Goal: Task Accomplishment & Management: Manage account settings

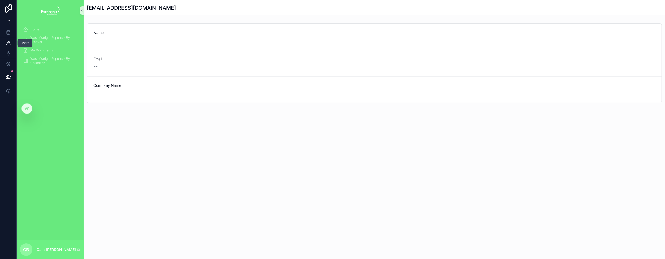
click at [10, 42] on icon at bounding box center [9, 42] width 1 height 2
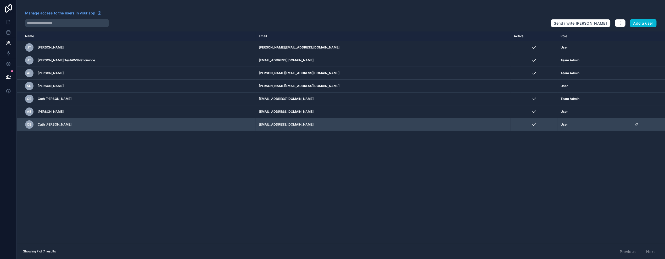
click at [596, 125] on div "User" at bounding box center [594, 124] width 68 height 4
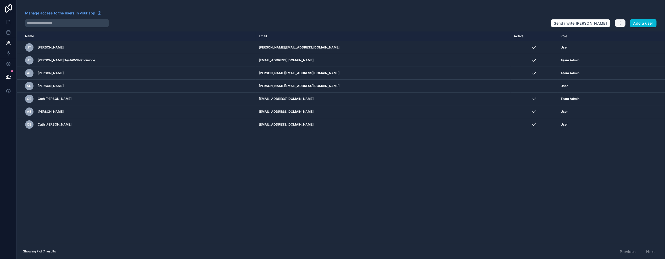
click at [620, 21] on icon "button" at bounding box center [620, 23] width 4 height 4
click at [603, 171] on div "Name Email Active Role userTable.email JT James TestStarBrands james@go-synerge…" at bounding box center [341, 137] width 648 height 212
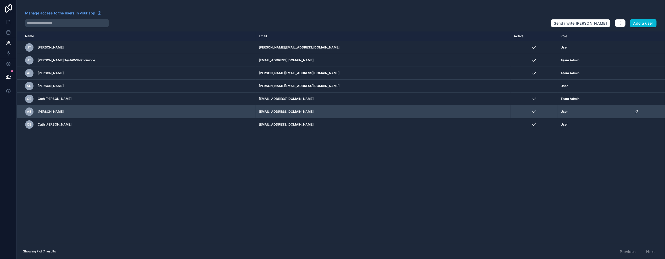
click at [634, 112] on icon "scrollable content" at bounding box center [636, 111] width 4 height 4
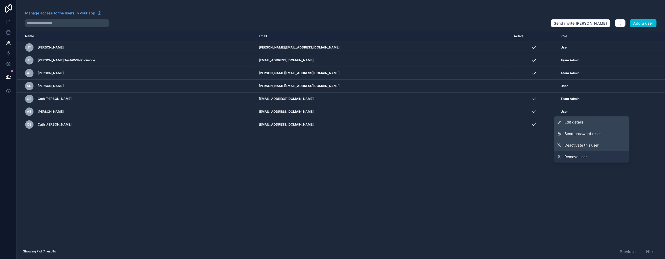
click at [577, 155] on span "Remove user" at bounding box center [575, 156] width 22 height 5
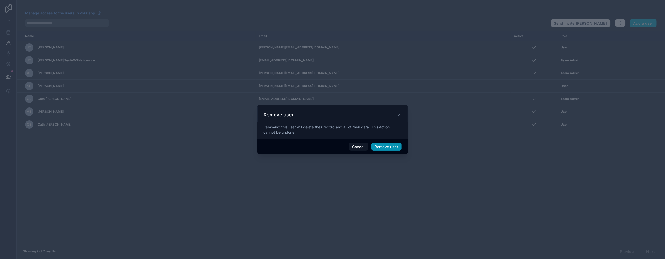
click at [384, 146] on button "Remove user" at bounding box center [386, 146] width 30 height 8
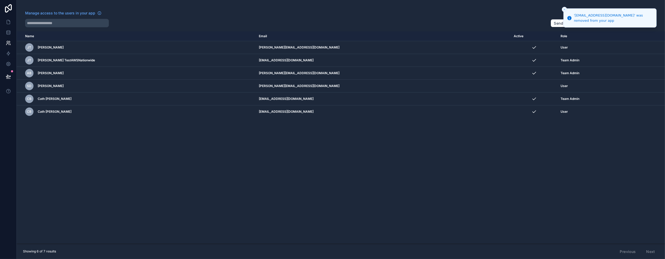
click at [388, 195] on div "Name Email Active Role userTable.email JT James TestStarBrands james@go-synerge…" at bounding box center [341, 137] width 648 height 212
click at [564, 8] on icon "Close toast" at bounding box center [564, 9] width 3 height 3
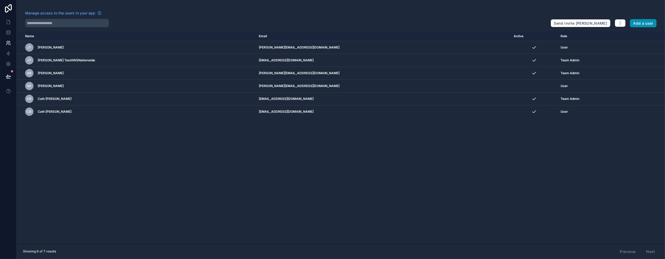
click at [638, 20] on button "Add a user" at bounding box center [643, 23] width 27 height 8
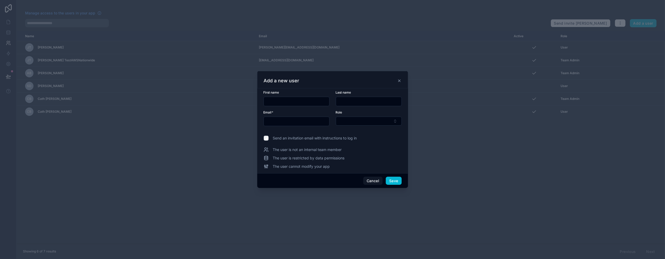
click at [281, 99] on input "text" at bounding box center [296, 101] width 65 height 7
type input "******"
type input "*********"
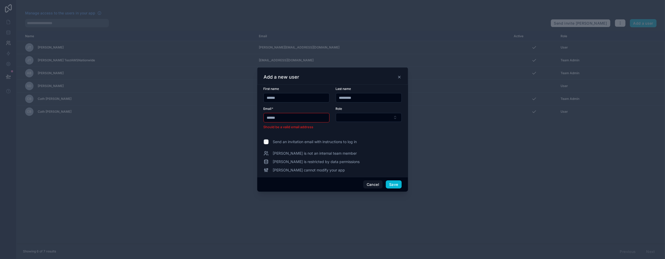
type input "**********"
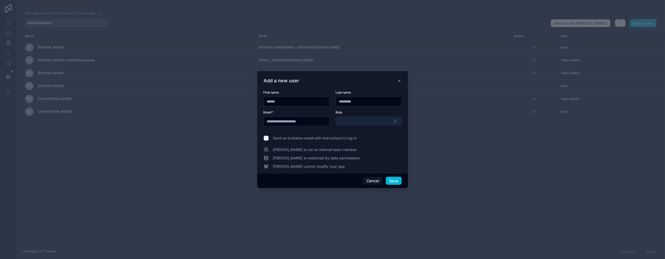
click at [396, 120] on button "Select Button" at bounding box center [369, 120] width 66 height 9
click at [357, 149] on div "User" at bounding box center [368, 150] width 63 height 8
click at [389, 179] on button "Save" at bounding box center [394, 181] width 16 height 8
click at [372, 180] on button "Cancel" at bounding box center [372, 181] width 19 height 8
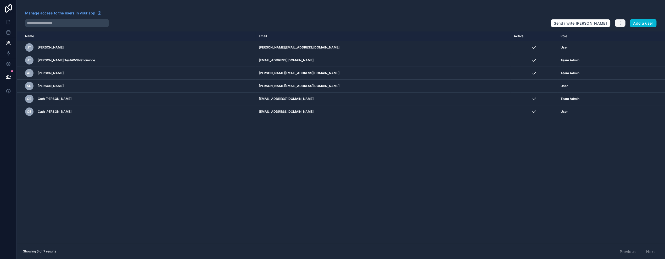
click at [618, 21] on button "button" at bounding box center [620, 23] width 11 height 8
click at [620, 22] on icon "button" at bounding box center [620, 23] width 4 height 4
click at [644, 21] on button "Add a user" at bounding box center [643, 23] width 27 height 8
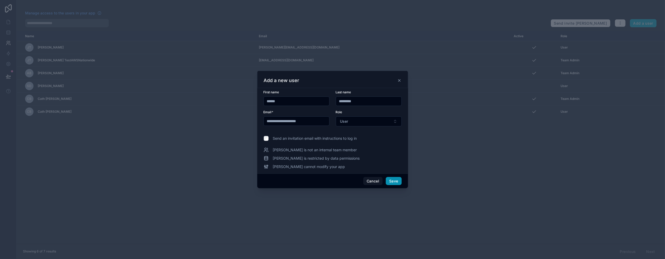
click at [392, 181] on button "Save" at bounding box center [394, 181] width 16 height 8
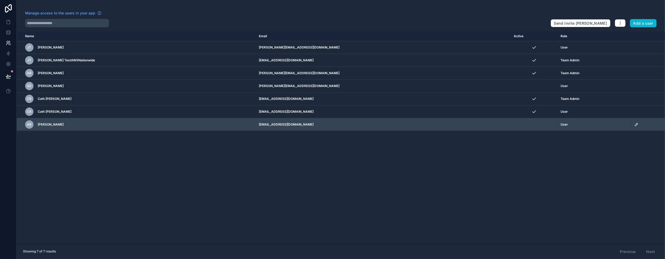
click at [361, 125] on td "[EMAIL_ADDRESS][DOMAIN_NAME]" at bounding box center [383, 124] width 255 height 13
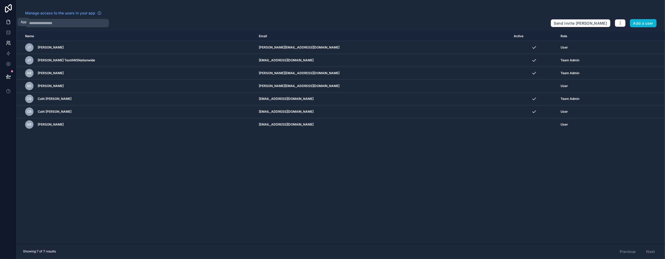
click at [6, 23] on icon at bounding box center [8, 21] width 5 height 5
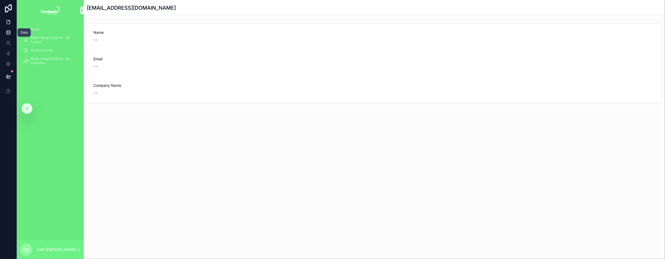
click at [9, 35] on icon at bounding box center [8, 32] width 5 height 5
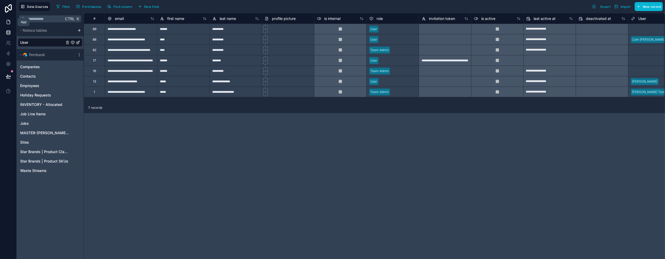
click at [8, 23] on icon at bounding box center [8, 21] width 5 height 5
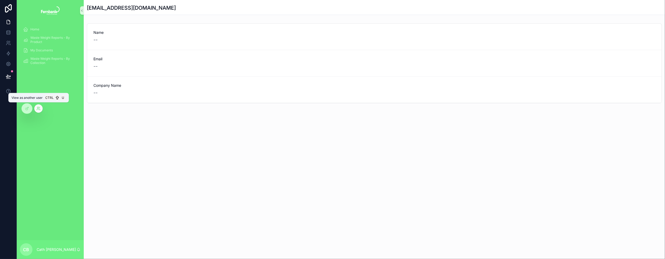
click at [39, 107] on icon at bounding box center [38, 108] width 4 height 4
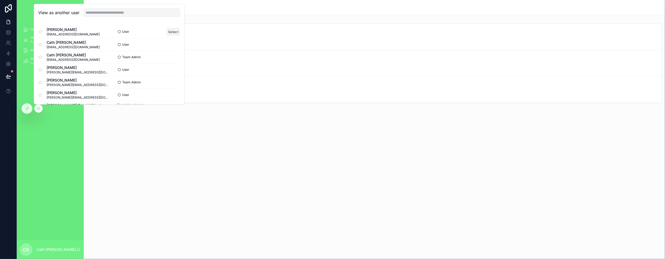
click at [167, 32] on button "Select" at bounding box center [174, 32] width 14 height 8
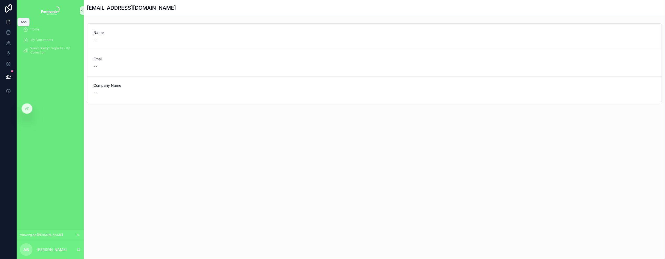
click at [8, 21] on icon at bounding box center [8, 21] width 5 height 5
click at [26, 108] on icon at bounding box center [26, 109] width 2 height 2
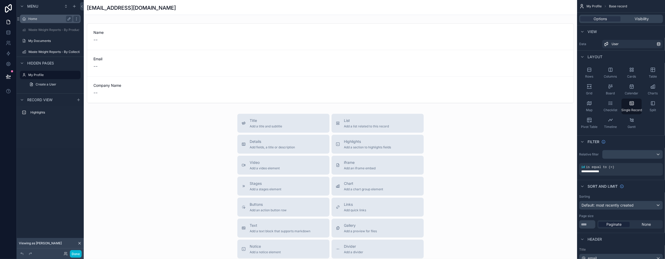
click at [32, 19] on label "Home" at bounding box center [49, 19] width 42 height 4
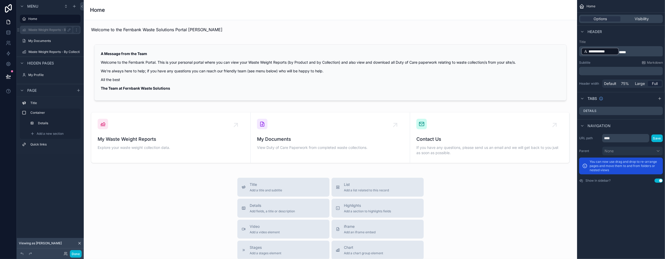
click at [50, 32] on div "Waste Weight Reports - By Product" at bounding box center [50, 30] width 44 height 6
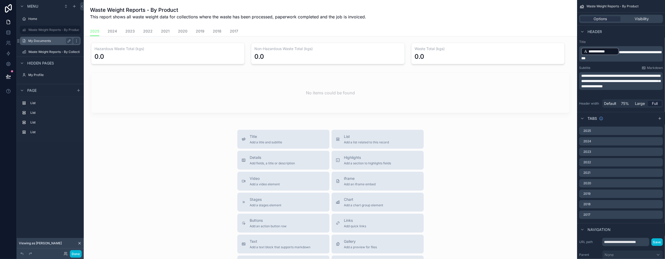
click at [52, 41] on label "My Documents" at bounding box center [49, 41] width 42 height 4
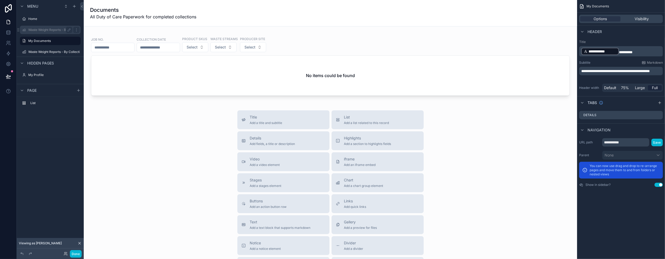
click at [46, 30] on label "Waste Weight Reports - By Product" at bounding box center [54, 30] width 52 height 4
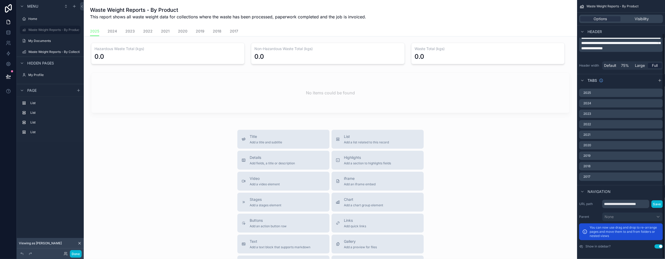
scroll to position [38, 0]
